Goal: Information Seeking & Learning: Learn about a topic

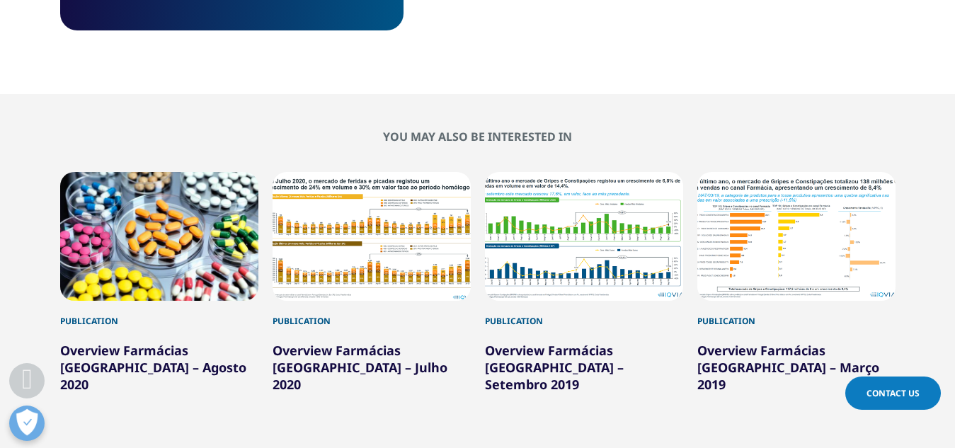
scroll to position [796, 0]
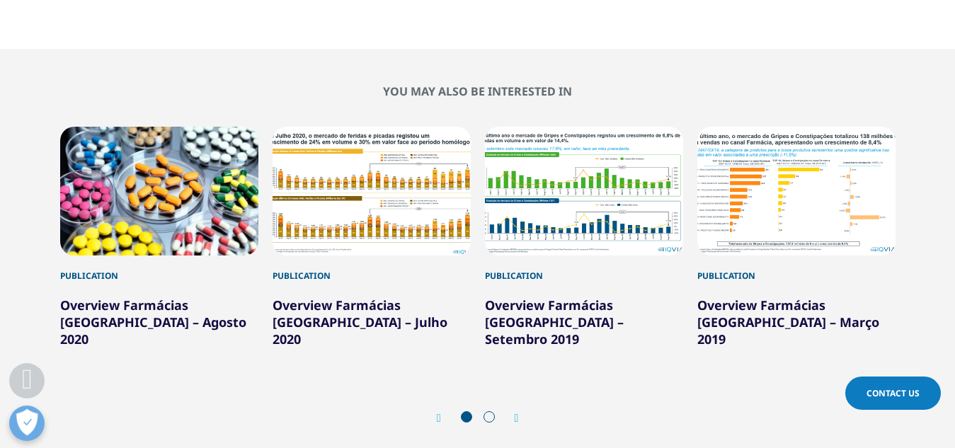
drag, startPoint x: 953, startPoint y: 248, endPoint x: 952, endPoint y: 297, distance: 48.8
click at [952, 297] on section "You may also be interested in Publication Overview Farmácias [GEOGRAPHIC_DATA] …" at bounding box center [477, 262] width 955 height 426
click at [489, 411] on span at bounding box center [488, 416] width 11 height 11
click at [516, 413] on icon "Next slide" at bounding box center [517, 418] width 4 height 11
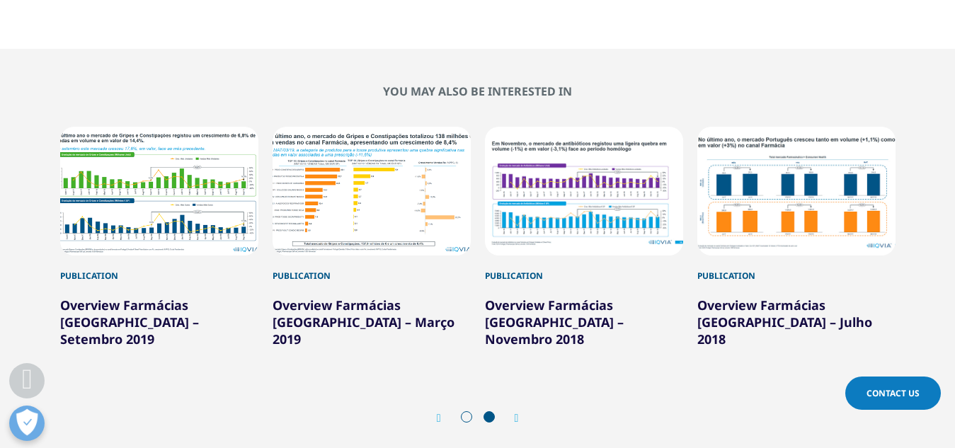
click at [440, 413] on icon "Previous slide" at bounding box center [439, 418] width 4 height 11
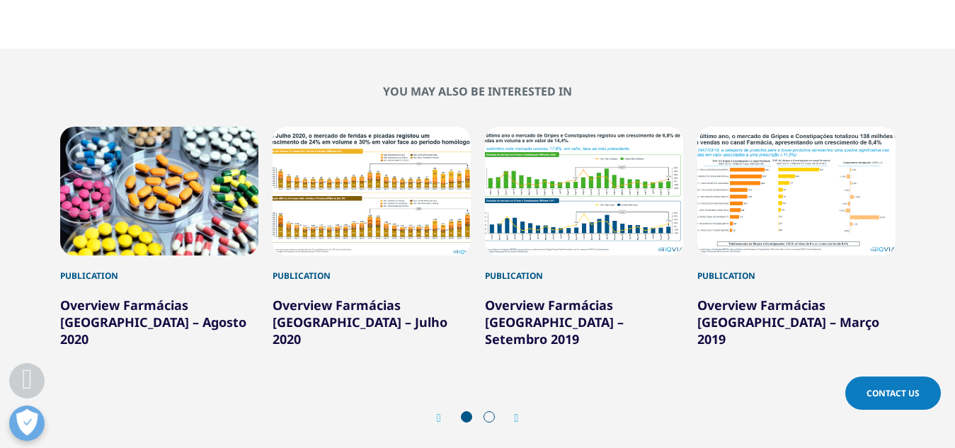
click at [522, 401] on div "Prev Next" at bounding box center [477, 418] width 835 height 42
click at [517, 413] on icon "Next slide" at bounding box center [517, 418] width 4 height 11
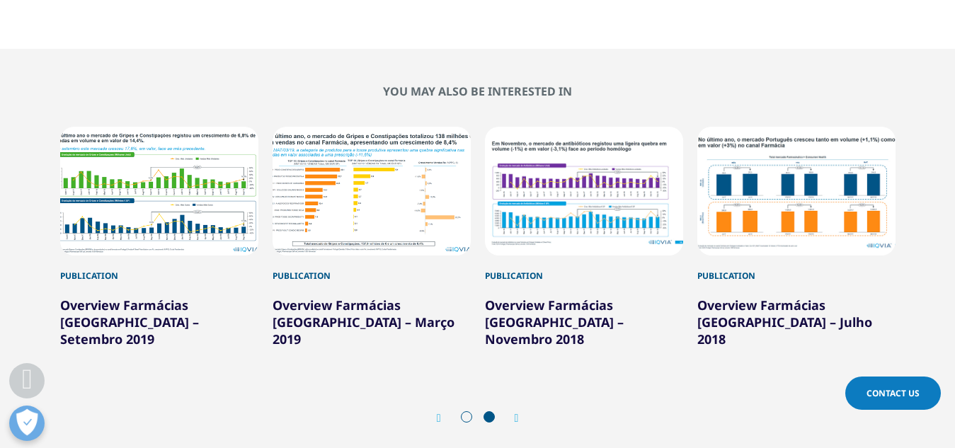
click at [517, 413] on icon "Next slide" at bounding box center [517, 418] width 4 height 11
click at [437, 413] on icon "Previous slide" at bounding box center [439, 418] width 4 height 11
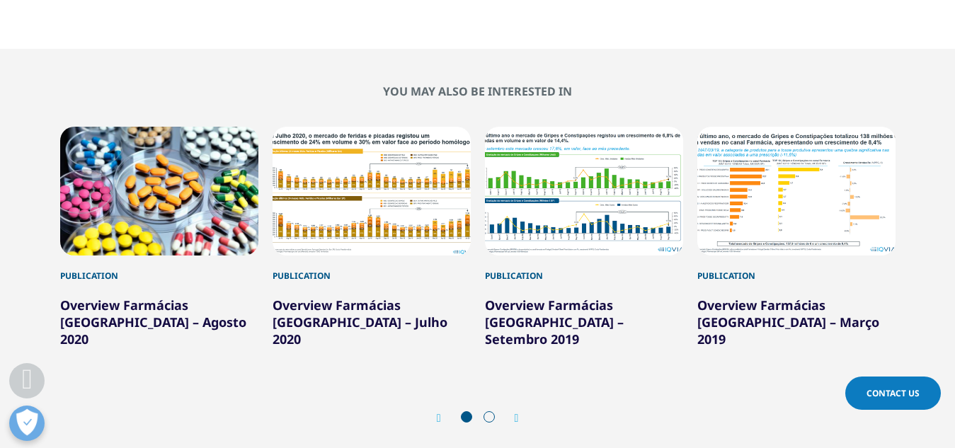
click at [437, 413] on icon "Previous slide" at bounding box center [439, 418] width 4 height 11
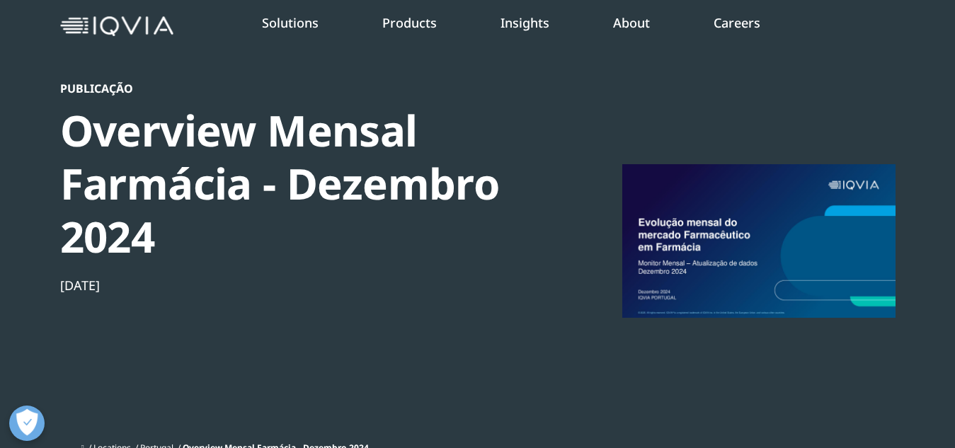
scroll to position [46, 0]
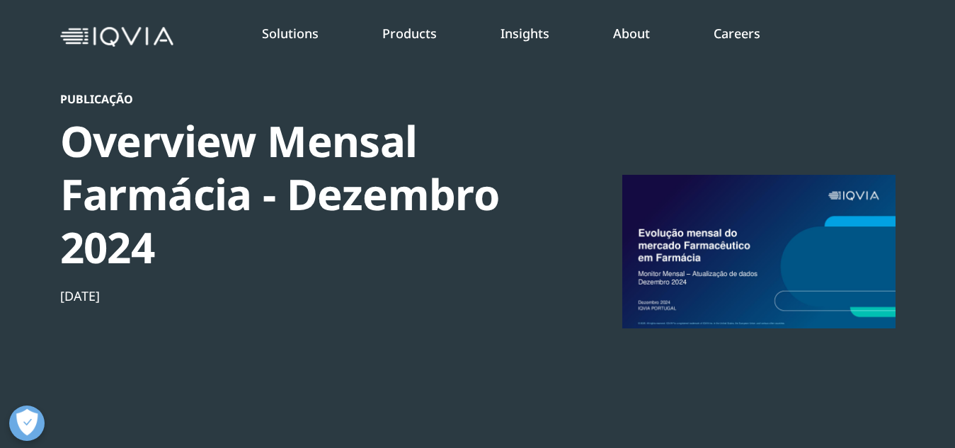
click at [566, 258] on div "Publicação Overview Mensal Farmácia - Dezembro 2024 [DATE]" at bounding box center [477, 269] width 835 height 354
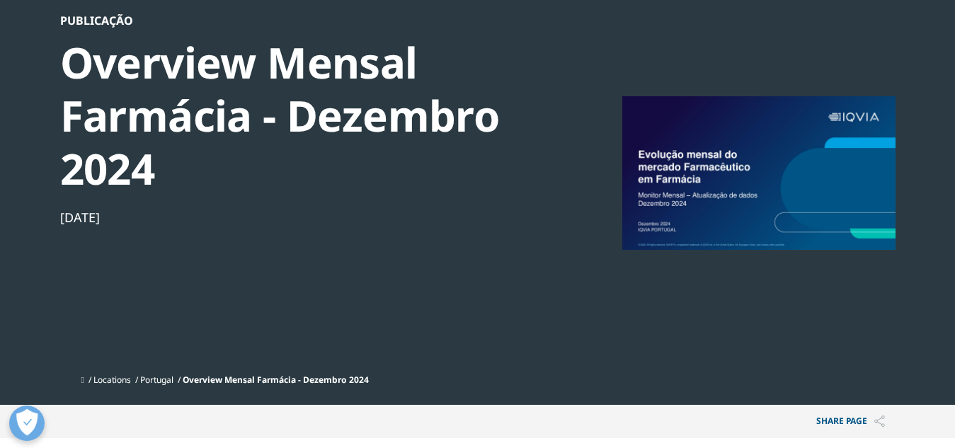
scroll to position [0, 0]
